Goal: Information Seeking & Learning: Compare options

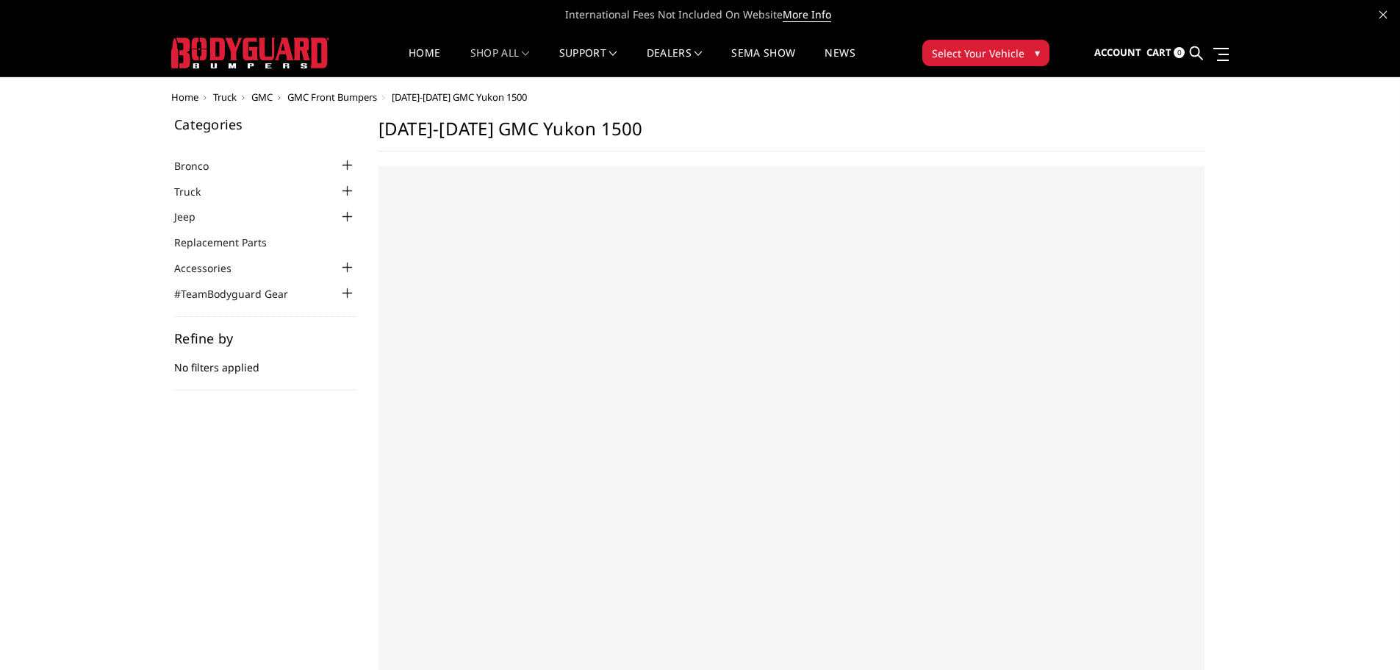
select select "US"
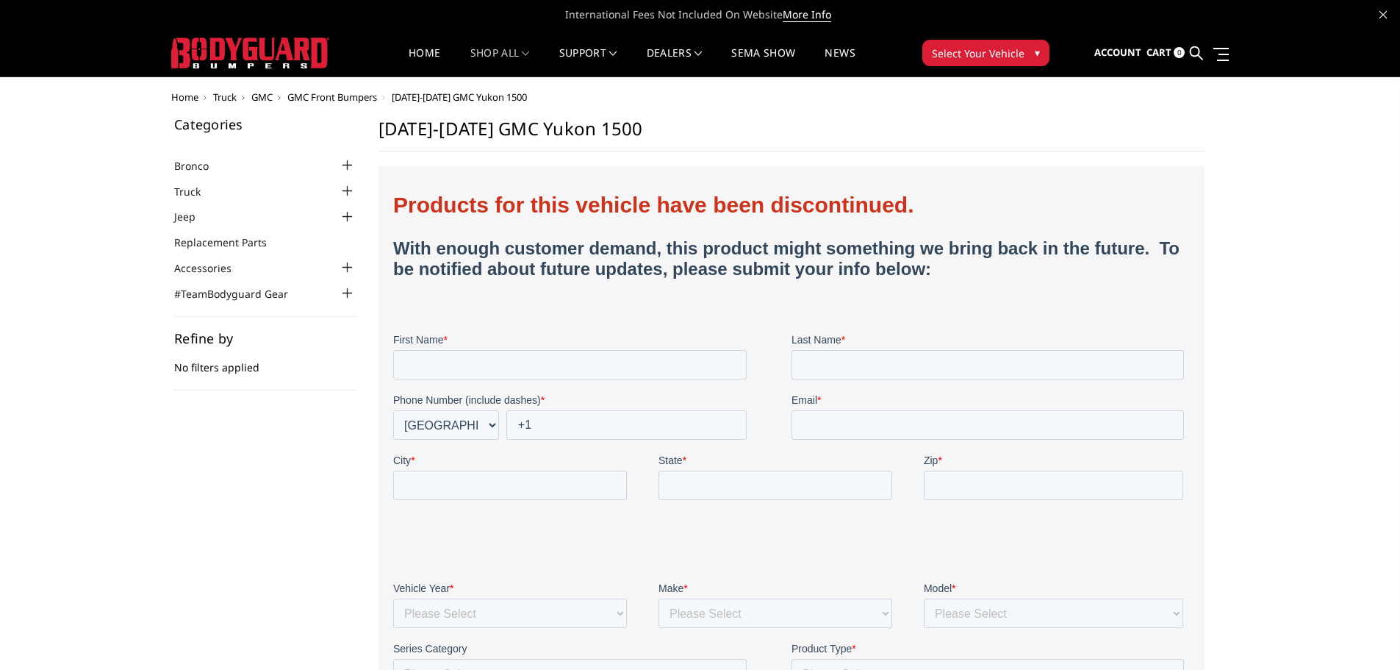
click at [346, 193] on div at bounding box center [348, 191] width 18 height 18
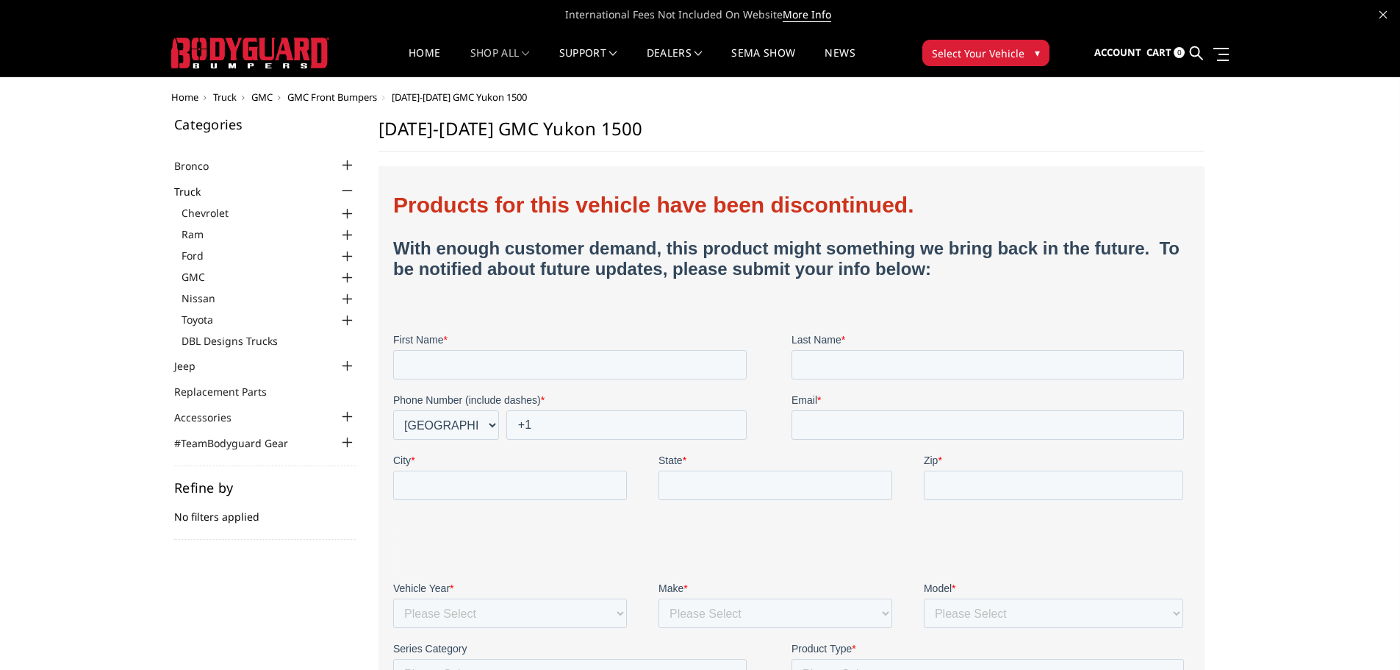
click at [350, 320] on div at bounding box center [348, 321] width 18 height 18
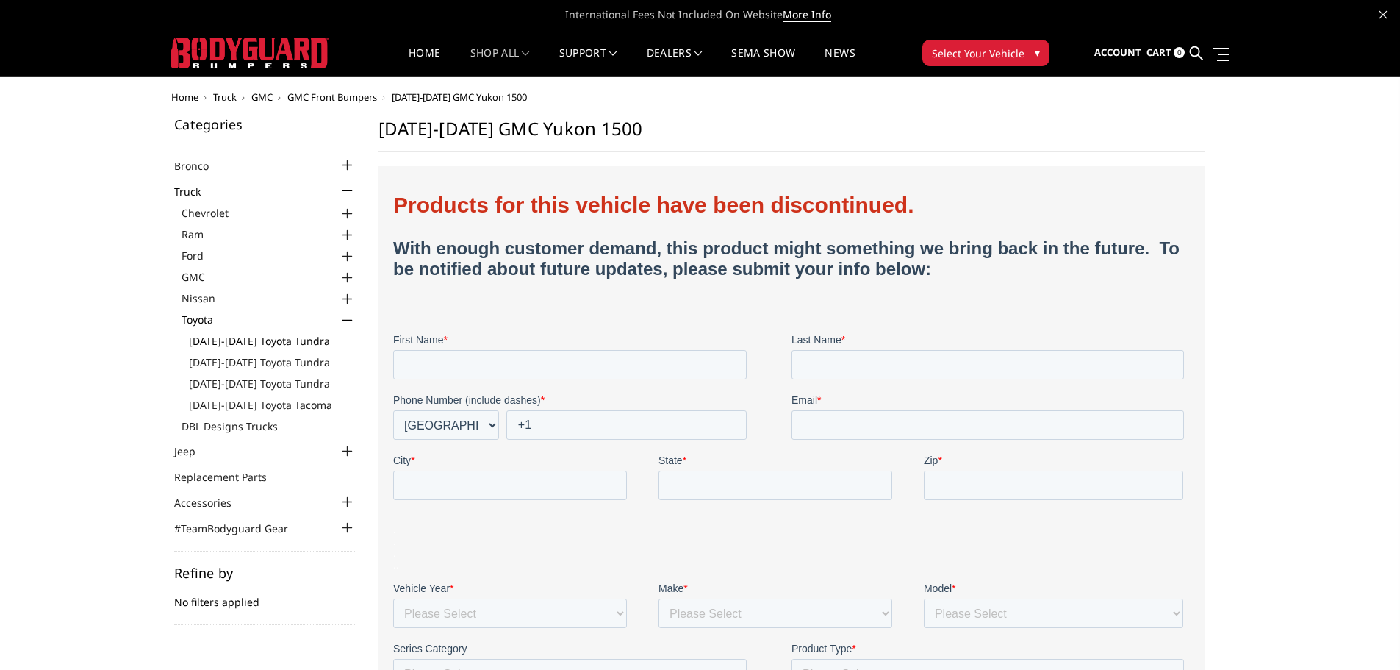
click at [302, 341] on link "[DATE]-[DATE] Toyota Tundra" at bounding box center [273, 340] width 168 height 15
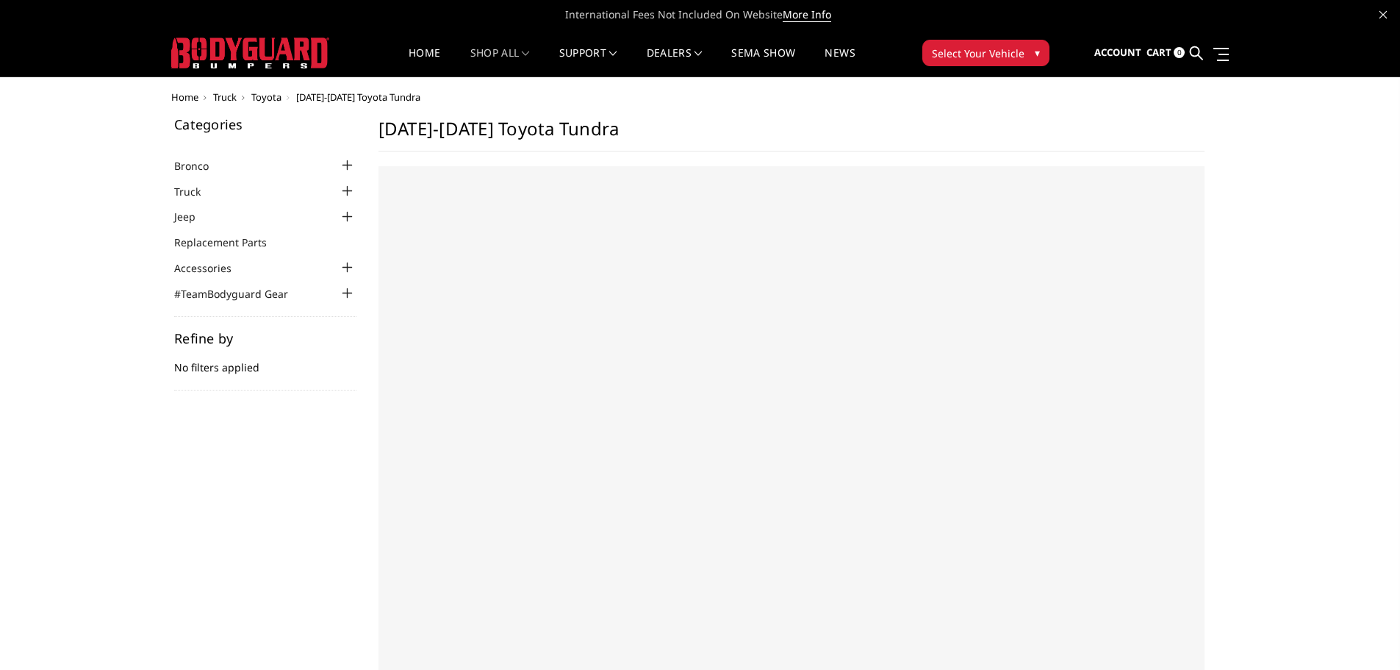
select select "US"
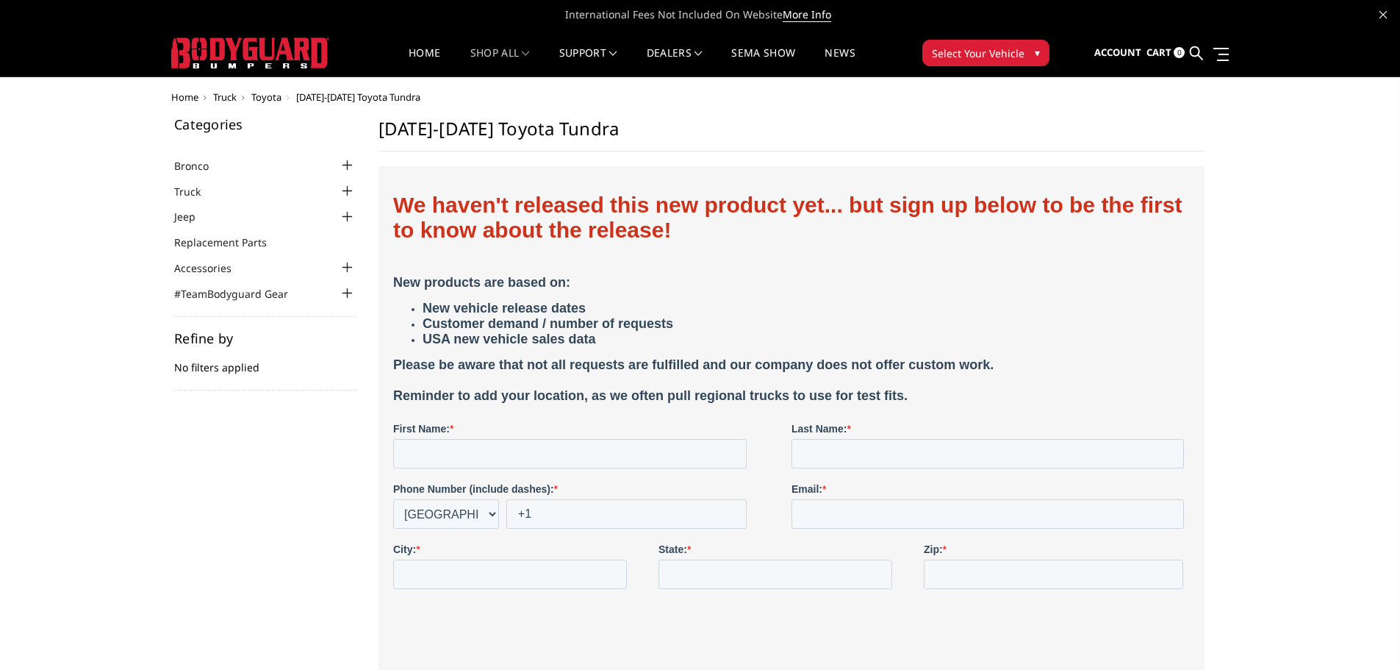
click at [348, 198] on div at bounding box center [348, 191] width 18 height 18
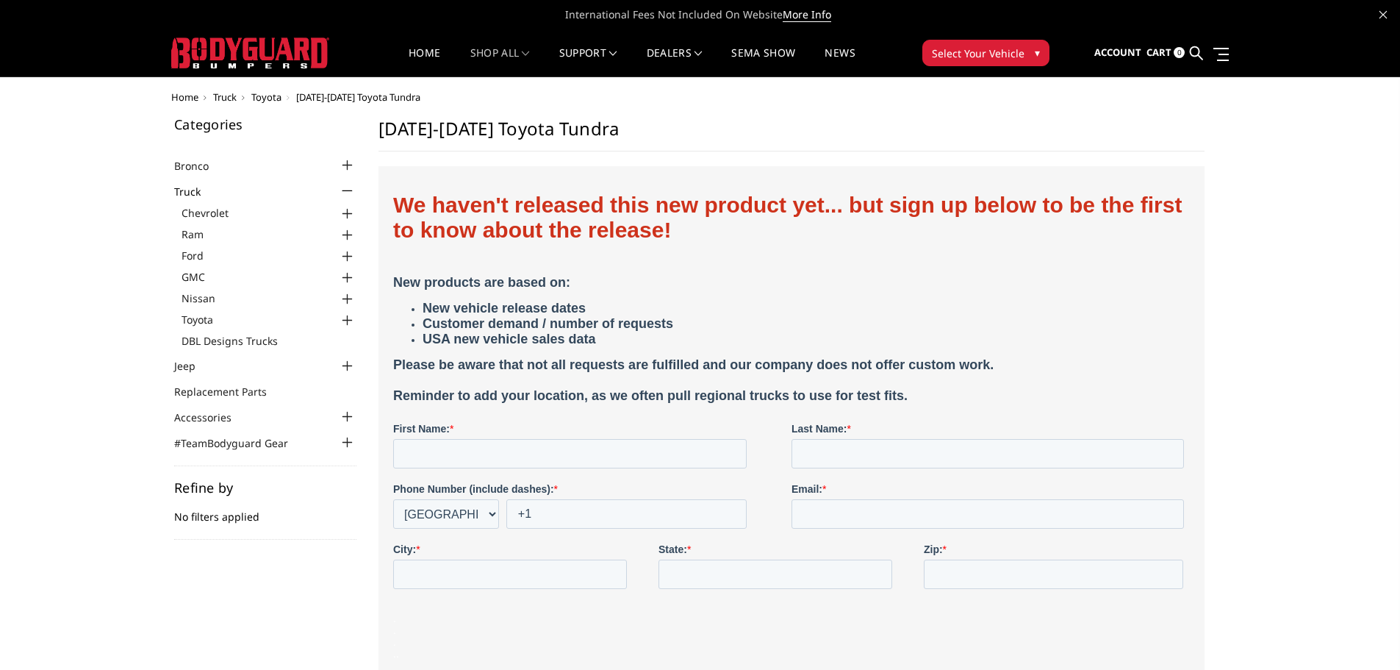
click at [348, 323] on div at bounding box center [348, 321] width 18 height 18
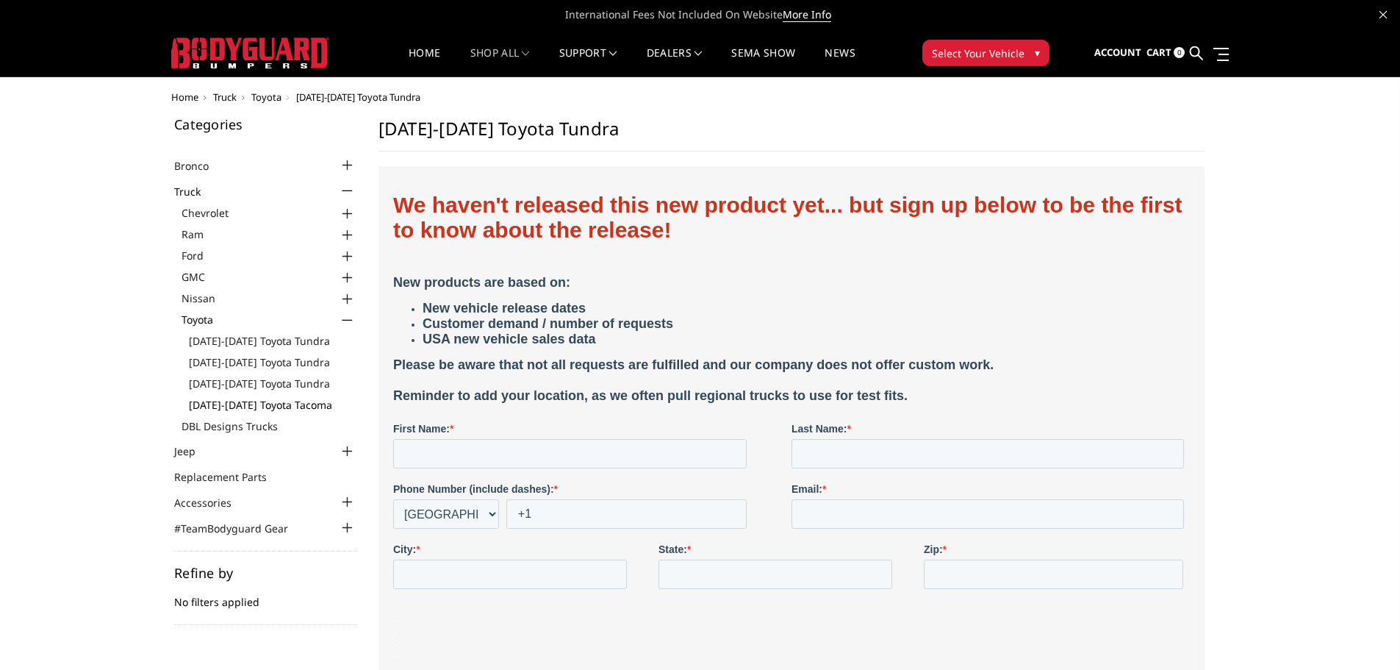
click at [293, 404] on link "[DATE]-[DATE] Toyota Tacoma" at bounding box center [273, 404] width 168 height 15
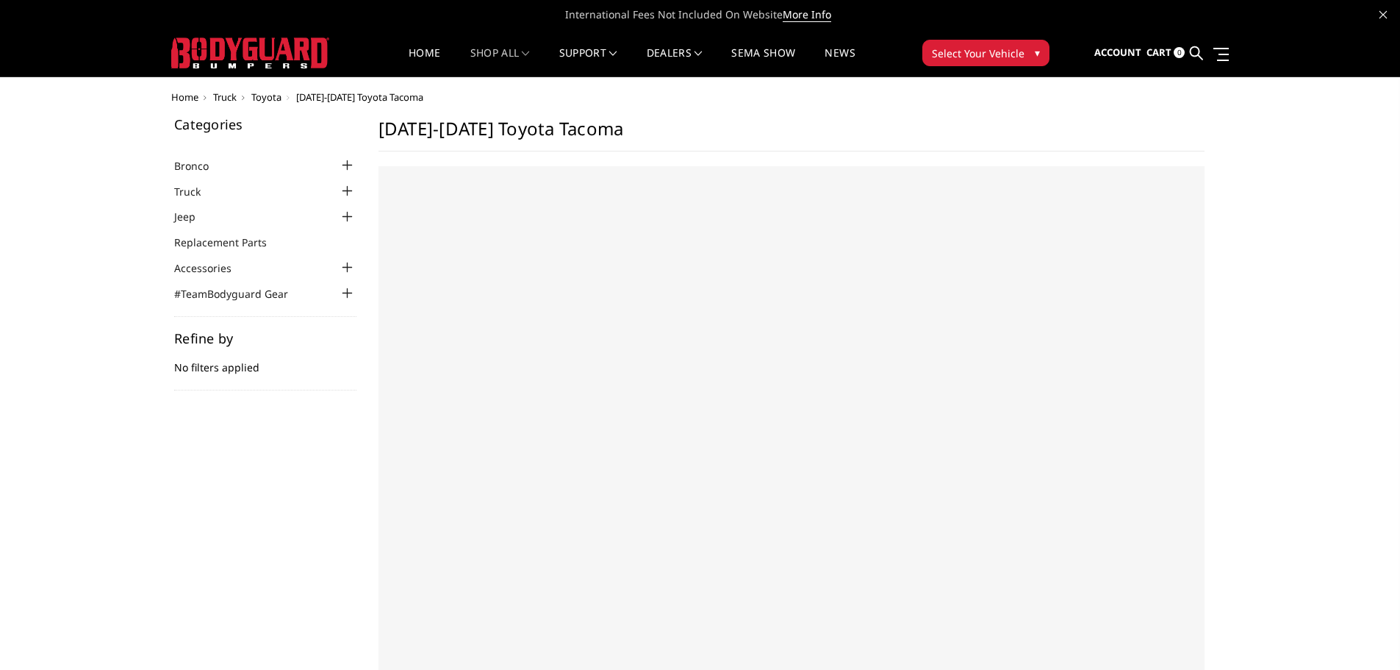
select select "US"
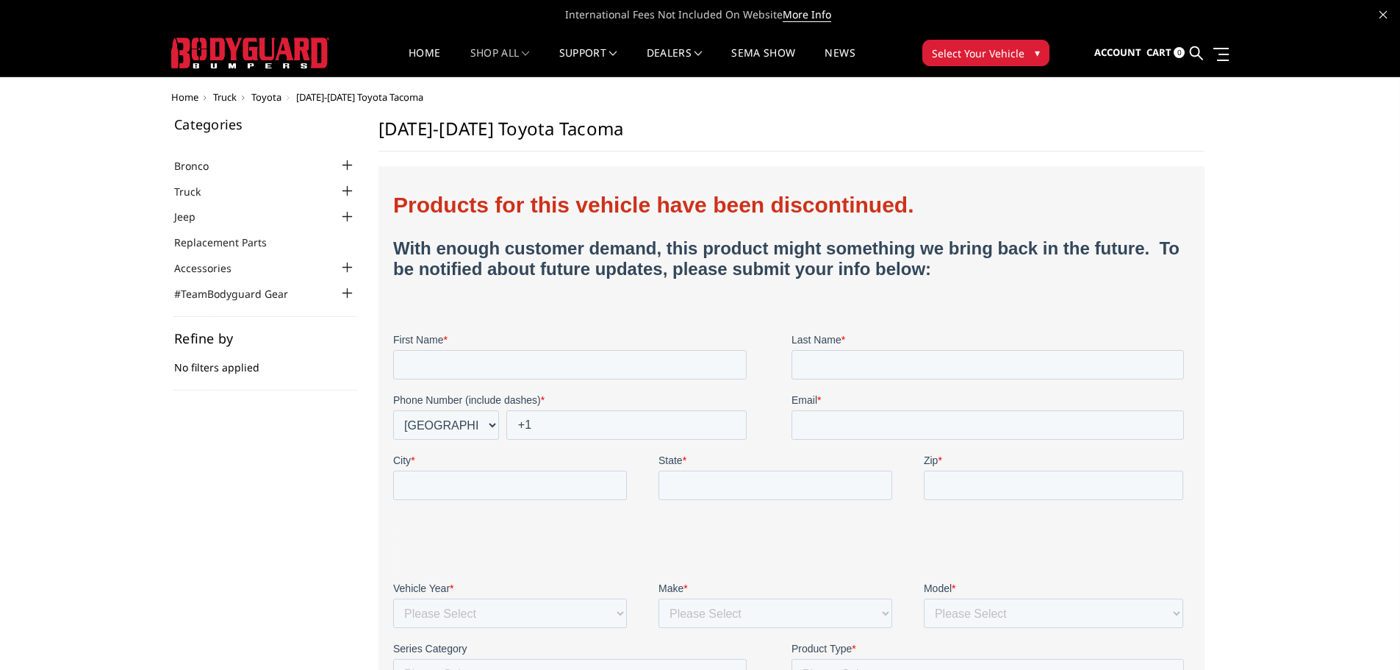
click at [345, 193] on div at bounding box center [348, 191] width 18 height 18
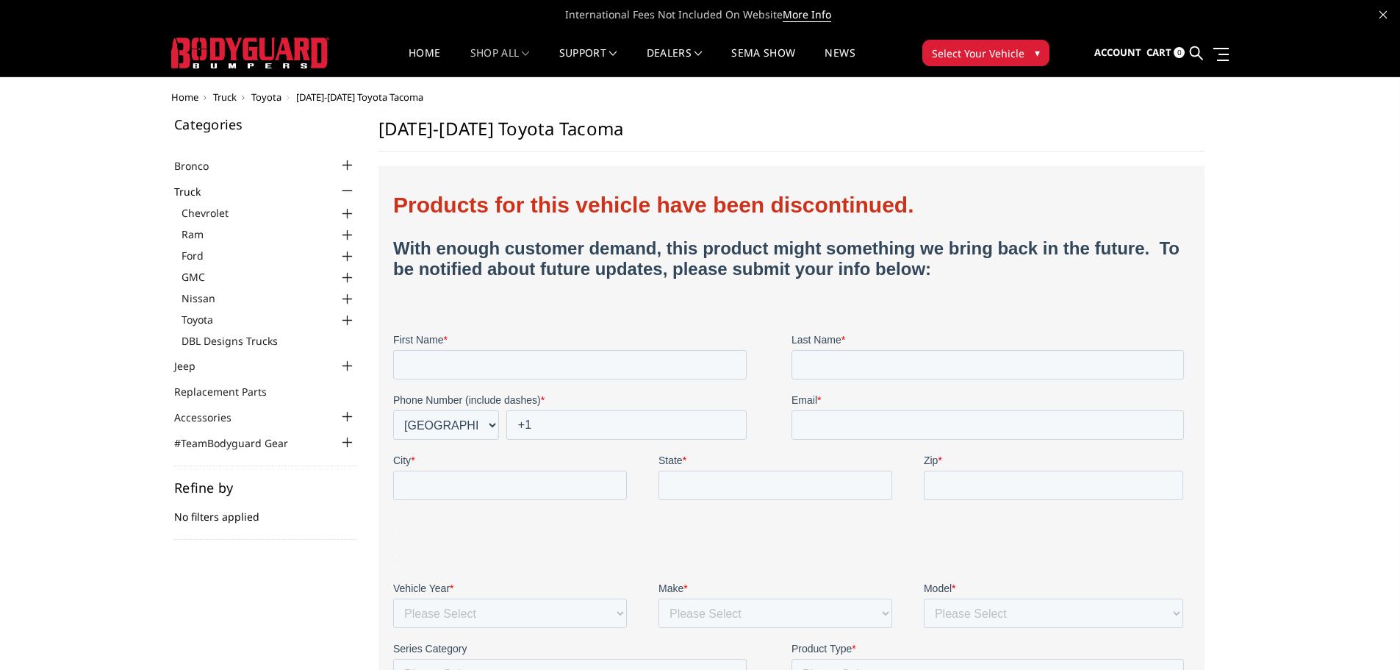
click at [349, 257] on div at bounding box center [348, 257] width 18 height 18
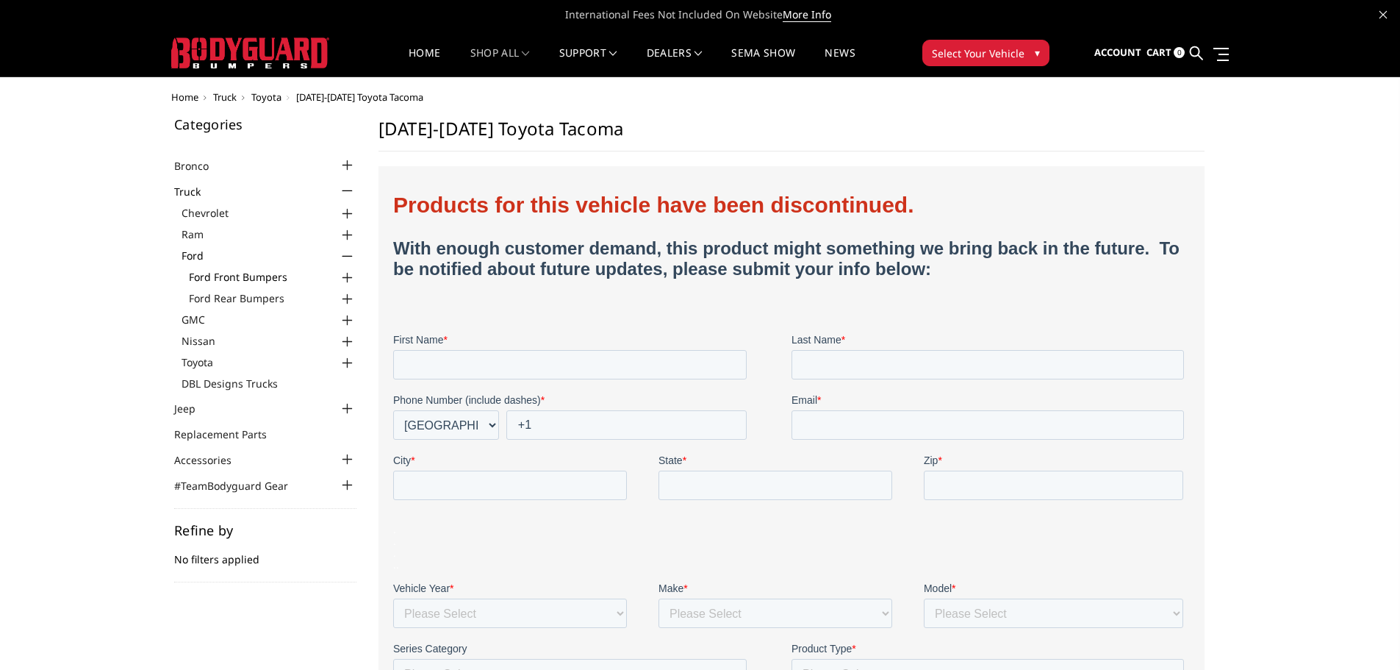
click at [270, 275] on link "Ford Front Bumpers" at bounding box center [273, 276] width 168 height 15
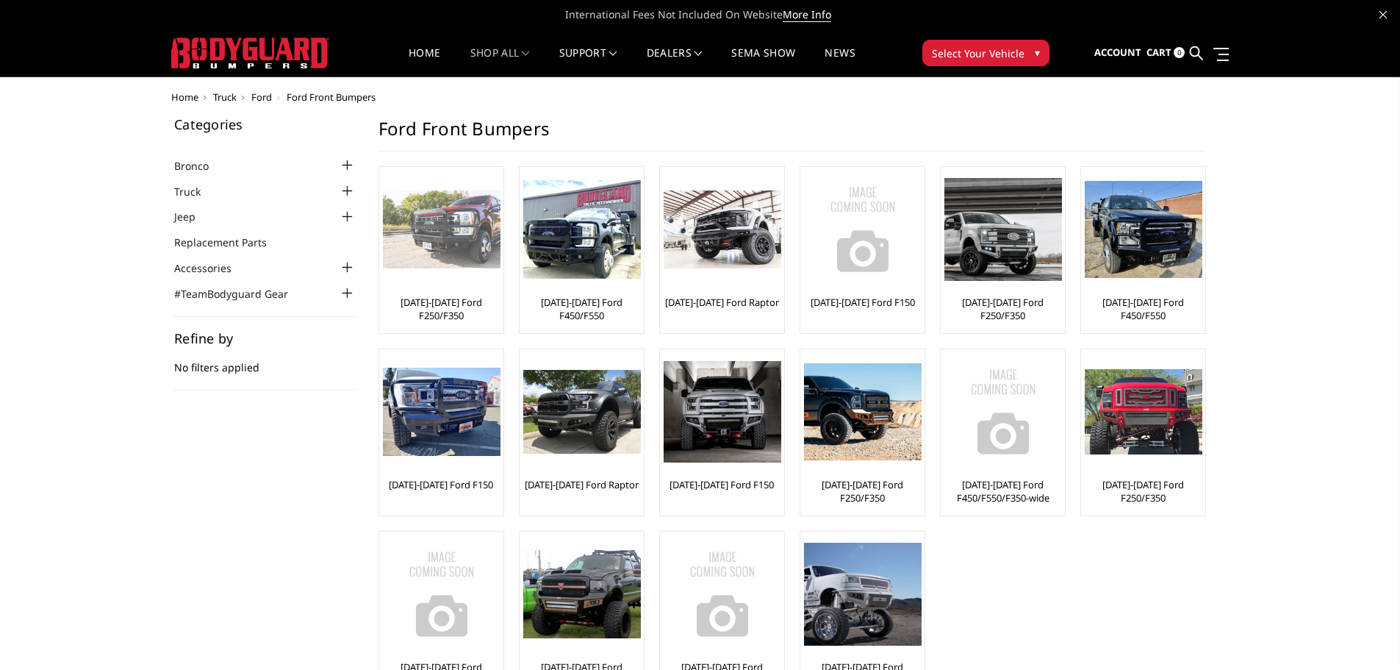
click at [459, 245] on img at bounding box center [442, 229] width 118 height 79
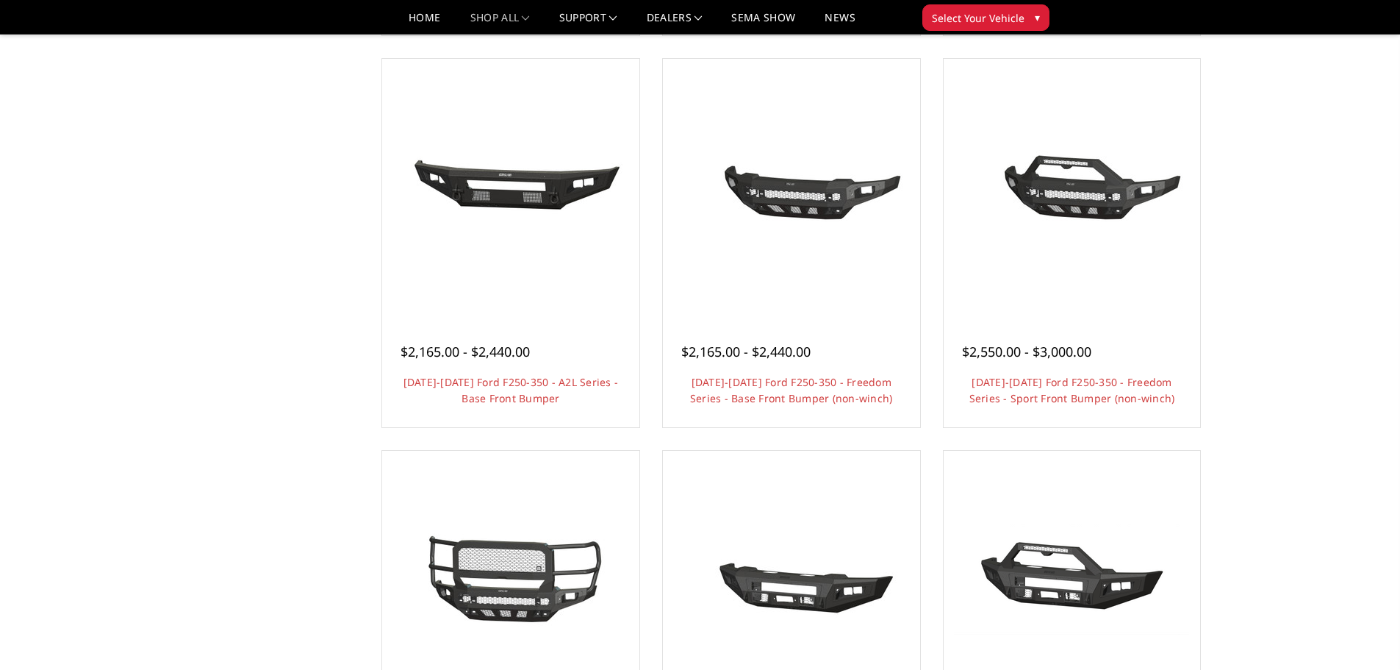
scroll to position [1029, 0]
